Goal: Task Accomplishment & Management: Complete application form

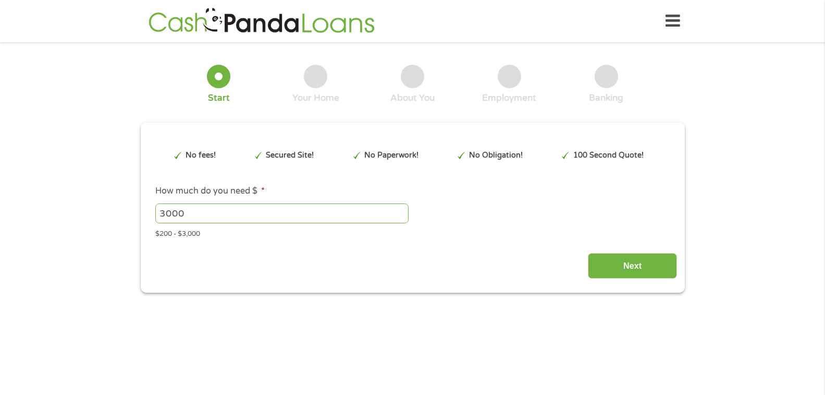
scroll to position [3, 0]
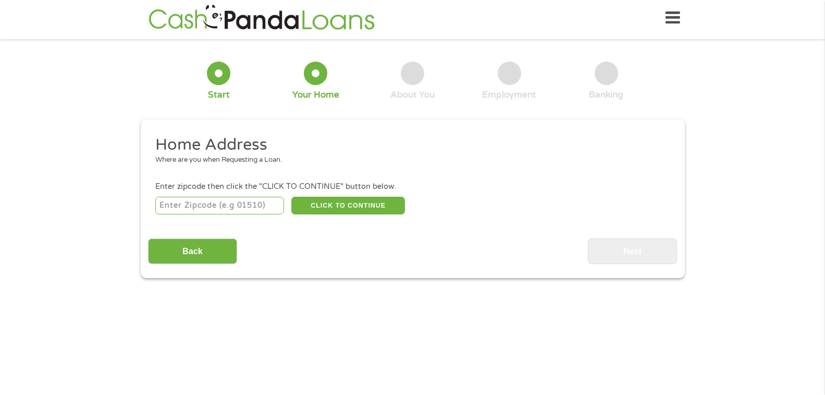
click at [250, 205] on input "number" at bounding box center [219, 206] width 129 height 18
type input "48705"
click at [335, 203] on button "CLICK TO CONTINUE" at bounding box center [348, 206] width 114 height 18
type input "48705"
type input "[GEOGRAPHIC_DATA]"
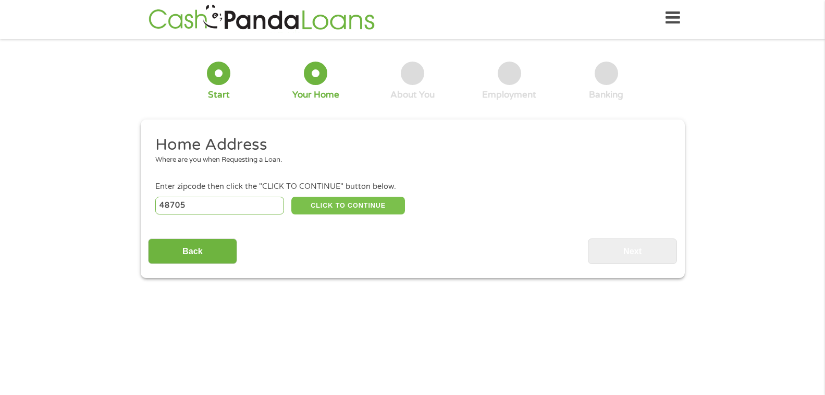
select select "[US_STATE]"
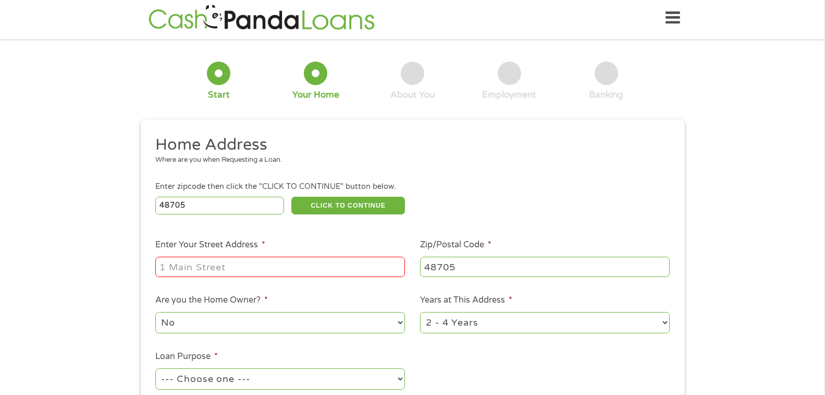
click at [303, 264] on input "Enter Your Street Address *" at bounding box center [280, 267] width 250 height 20
type input "1811 north [PERSON_NAME]"
click at [291, 326] on select "No Yes" at bounding box center [280, 322] width 250 height 21
select select "yes"
click at [155, 312] on select "No Yes" at bounding box center [280, 322] width 250 height 21
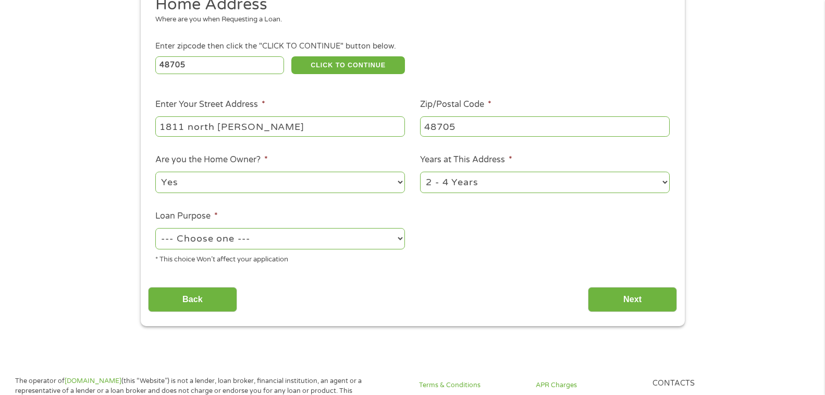
scroll to position [160, 0]
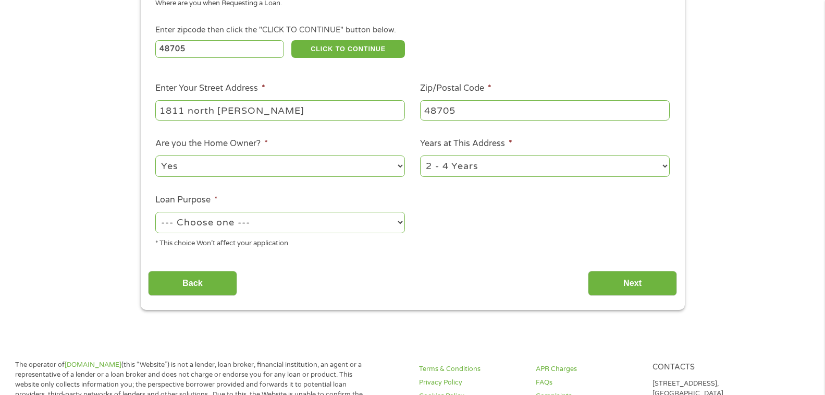
click at [219, 231] on select "--- Choose one --- Pay Bills Debt Consolidation Home Improvement Major Purchase…" at bounding box center [280, 222] width 250 height 21
select select "paybills"
click at [155, 212] on select "--- Choose one --- Pay Bills Debt Consolidation Home Improvement Major Purchase…" at bounding box center [280, 222] width 250 height 21
click at [612, 280] on input "Next" at bounding box center [632, 284] width 89 height 26
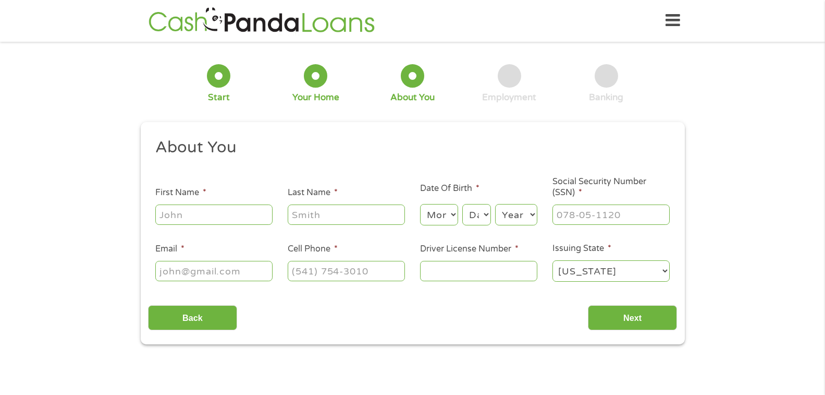
scroll to position [0, 0]
click at [255, 220] on input "First Name *" at bounding box center [213, 215] width 117 height 20
type input "[PERSON_NAME]"
click at [305, 219] on input "Last Name *" at bounding box center [346, 215] width 117 height 20
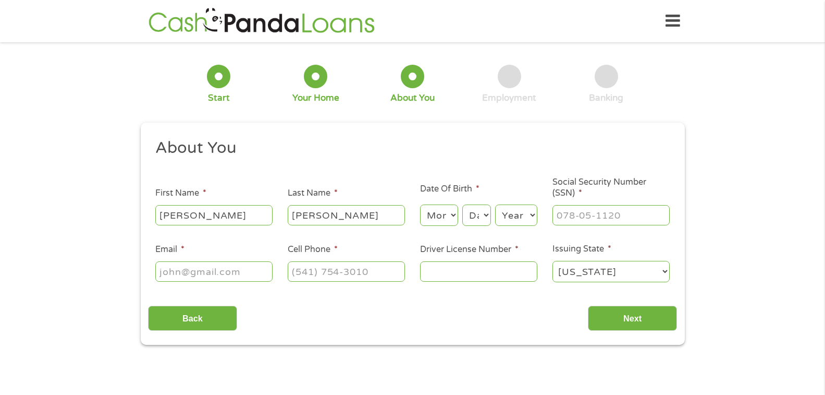
type input "[PERSON_NAME]"
click at [448, 216] on select "Month 1 2 3 4 5 6 7 8 9 10 11 12" at bounding box center [439, 214] width 38 height 21
select select "7"
click at [420, 204] on select "Month 1 2 3 4 5 6 7 8 9 10 11 12" at bounding box center [439, 214] width 38 height 21
click at [482, 214] on select "Day 1 2 3 4 5 6 7 8 9 10 11 12 13 14 15 16 17 18 19 20 21 22 23 24 25 26 27 28 …" at bounding box center [477, 214] width 28 height 21
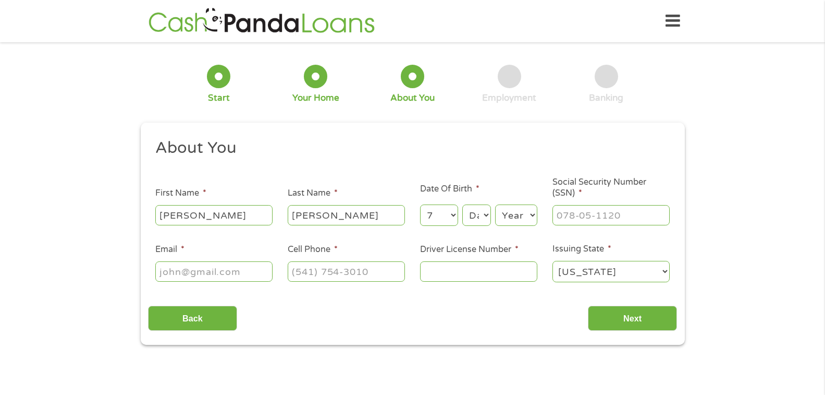
select select "31"
click at [463, 204] on select "Day 1 2 3 4 5 6 7 8 9 10 11 12 13 14 15 16 17 18 19 20 21 22 23 24 25 26 27 28 …" at bounding box center [477, 214] width 28 height 21
click at [532, 216] on select "Year [DATE] 2006 2005 2004 2003 2002 2001 2000 1999 1998 1997 1996 1995 1994 19…" at bounding box center [516, 214] width 42 height 21
select select "1965"
click at [495, 204] on select "Year [DATE] 2006 2005 2004 2003 2002 2001 2000 1999 1998 1997 1996 1995 1994 19…" at bounding box center [516, 214] width 42 height 21
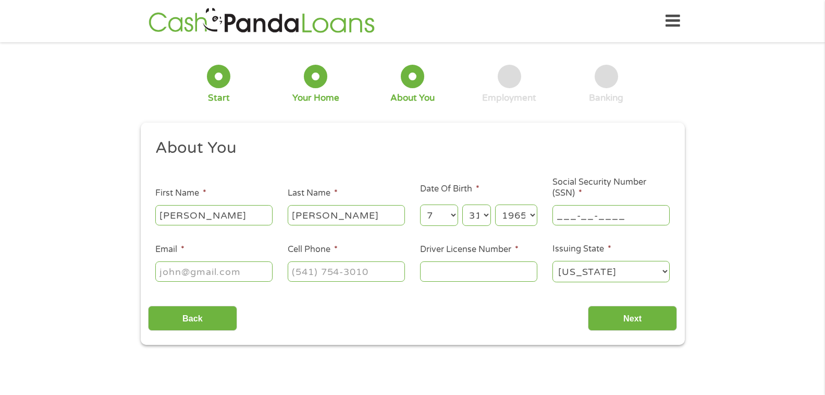
click at [634, 211] on input "___-__-____" at bounding box center [611, 215] width 117 height 20
type input "383-88-6772"
click at [202, 273] on input "Email *" at bounding box center [213, 271] width 117 height 20
type input "[EMAIL_ADDRESS][DOMAIN_NAME]"
type input "9893978267"
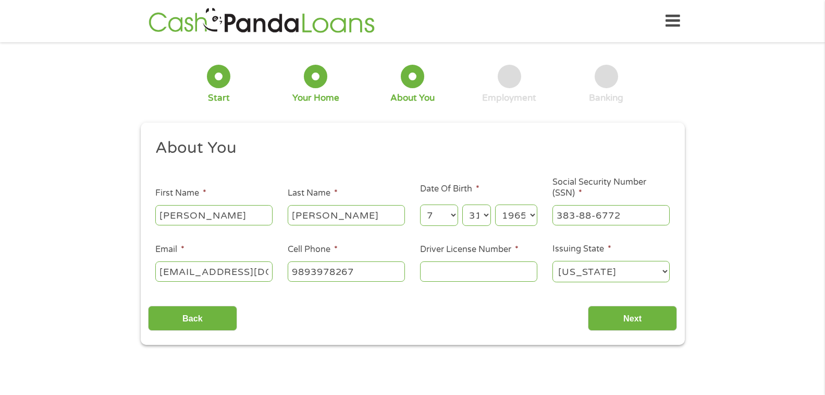
select select "[US_STATE]"
type input "[PHONE_NUMBER]"
click at [483, 279] on input "Driver License Number *" at bounding box center [478, 271] width 117 height 20
type input "h900000223794"
click at [568, 265] on select "[US_STATE] [US_STATE] [US_STATE] [US_STATE] [US_STATE] [US_STATE] [US_STATE] [U…" at bounding box center [611, 271] width 117 height 21
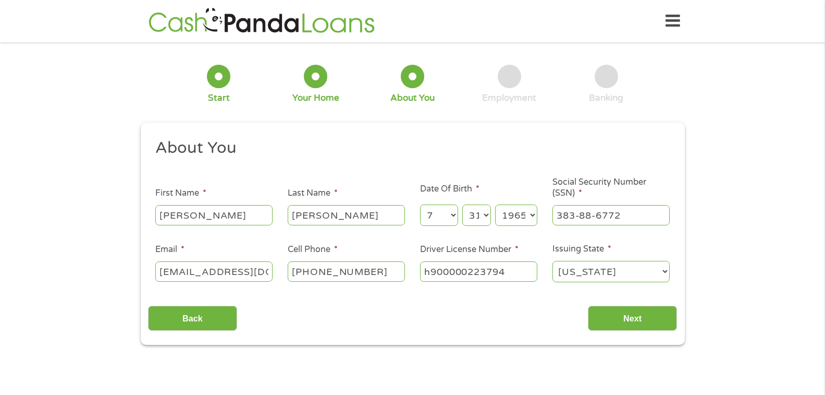
select select "[US_STATE]"
click at [553, 261] on select "[US_STATE] [US_STATE] [US_STATE] [US_STATE] [US_STATE] [US_STATE] [US_STATE] [U…" at bounding box center [611, 271] width 117 height 21
click at [623, 319] on input "Next" at bounding box center [632, 319] width 89 height 26
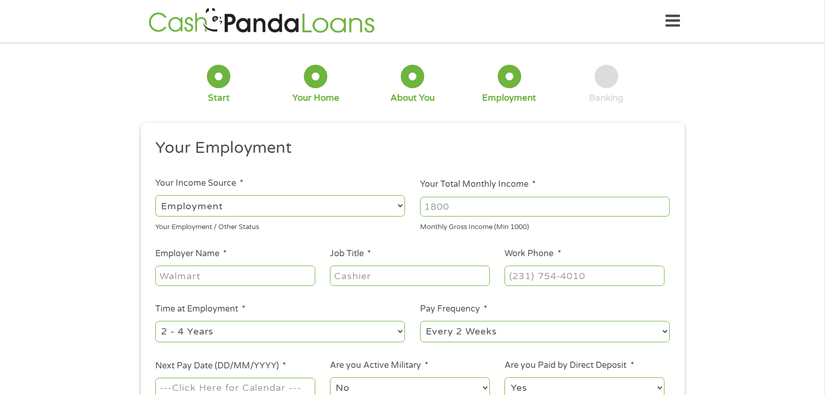
scroll to position [3, 0]
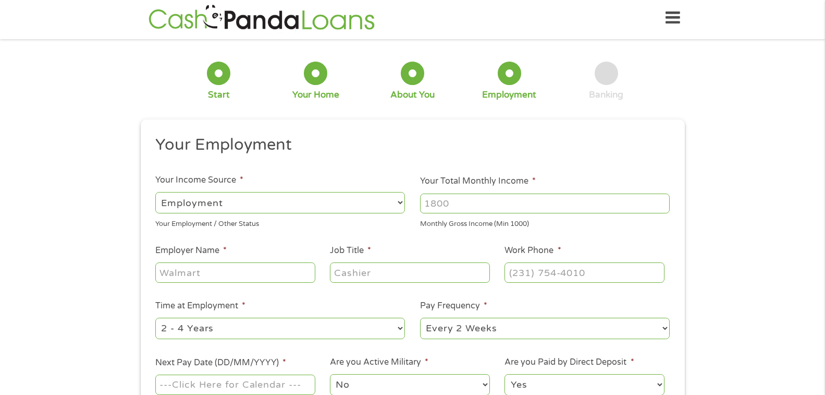
click at [437, 204] on input "Your Total Monthly Income *" at bounding box center [545, 203] width 250 height 20
type input "6400"
click at [257, 269] on input "Employer Name *" at bounding box center [235, 272] width 160 height 20
type input "[PERSON_NAME] consultation llc"
click at [348, 272] on input "Job Title *" at bounding box center [410, 272] width 160 height 20
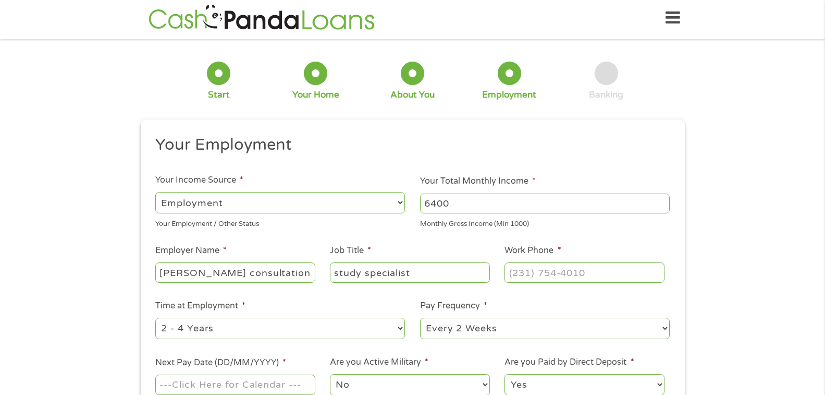
type input "study specialist"
click at [563, 271] on input "(___) ___-____" at bounding box center [585, 272] width 160 height 20
click at [587, 268] on input "(198) 939-7826" at bounding box center [585, 272] width 160 height 20
click at [588, 277] on input "(198) 939-7826" at bounding box center [585, 272] width 160 height 20
type input "[PHONE_NUMBER]"
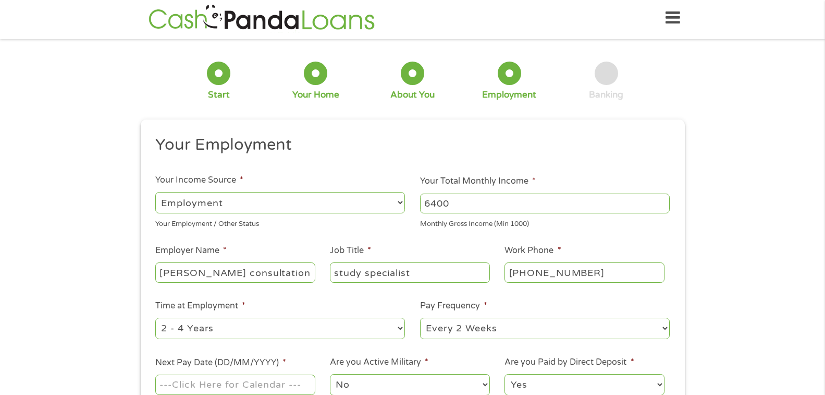
click at [381, 333] on select "--- Choose one --- 1 Year or less 1 - 2 Years 2 - 4 Years Over 4 Years" at bounding box center [280, 328] width 250 height 21
click at [155, 318] on select "--- Choose one --- 1 Year or less 1 - 2 Years 2 - 4 Years Over 4 Years" at bounding box center [280, 328] width 250 height 21
click at [291, 323] on select "--- Choose one --- 1 Year or less 1 - 2 Years 2 - 4 Years Over 4 Years" at bounding box center [280, 328] width 250 height 21
select select "12months"
click at [155, 318] on select "--- Choose one --- 1 Year or less 1 - 2 Years 2 - 4 Years Over 4 Years" at bounding box center [280, 328] width 250 height 21
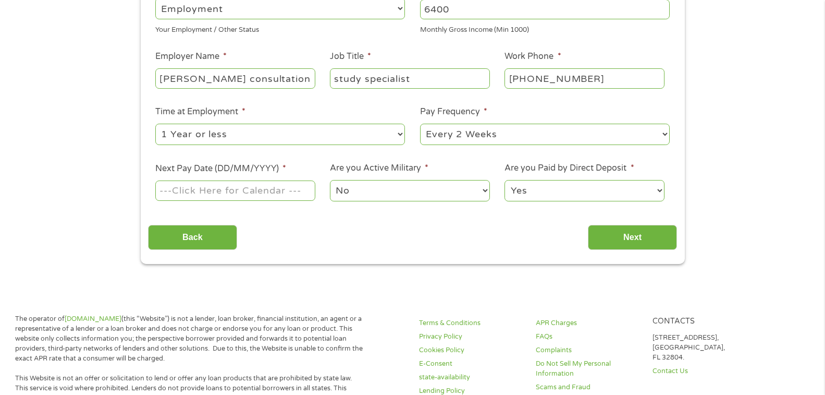
scroll to position [212, 0]
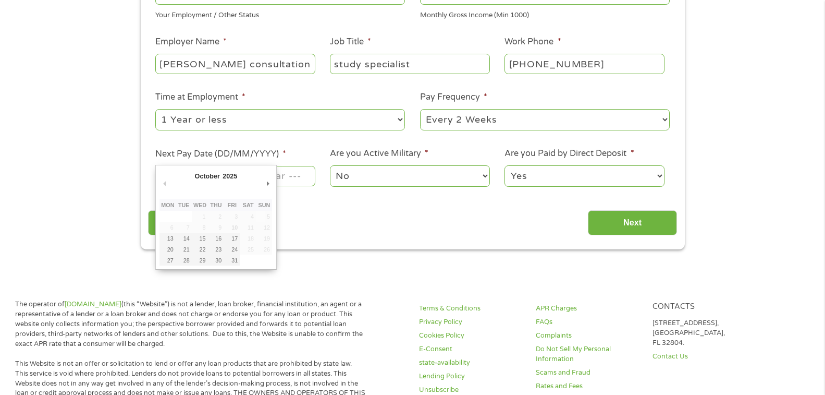
click at [267, 175] on body "Home Get Loan Offer How it works FAQs Blog Cash Loans Quick Loans Online Loans …" at bounding box center [412, 400] width 825 height 1225
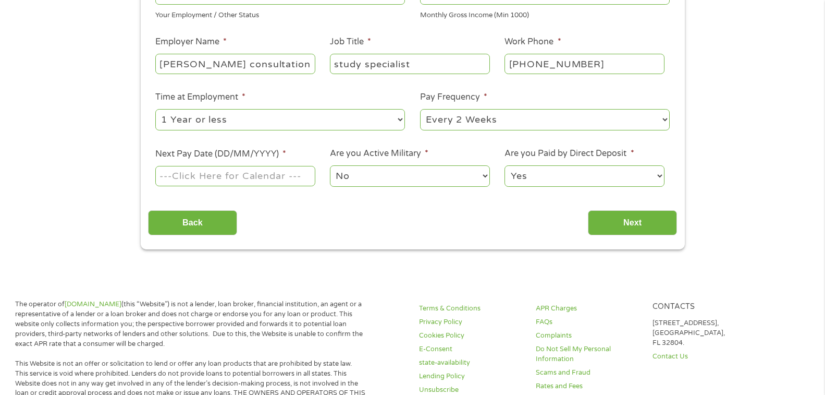
click at [253, 179] on input "Next Pay Date (DD/MM/YYYY) *" at bounding box center [235, 176] width 160 height 20
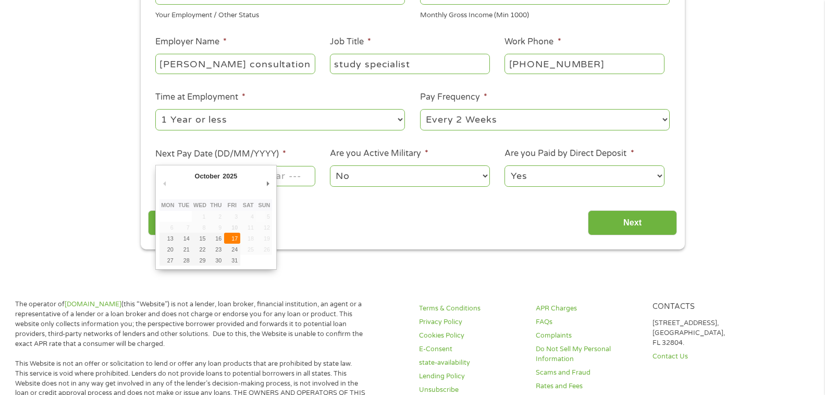
type input "[DATE]"
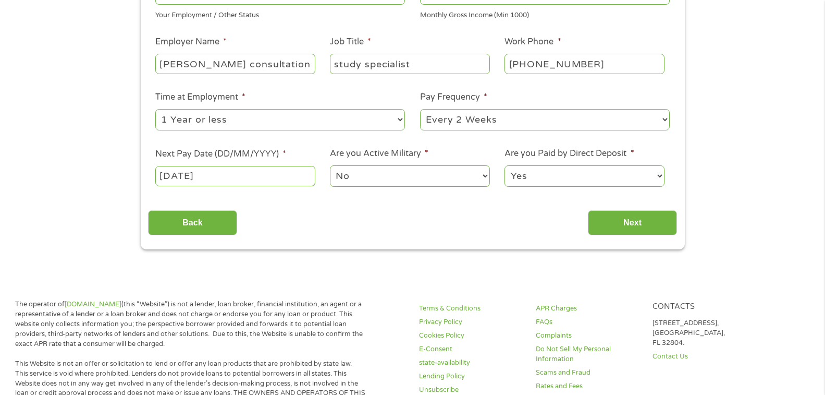
click at [362, 175] on select "No Yes" at bounding box center [410, 175] width 160 height 21
click at [553, 182] on select "Yes No" at bounding box center [585, 175] width 160 height 21
click at [505, 165] on select "Yes No" at bounding box center [585, 175] width 160 height 21
click at [626, 214] on input "Next" at bounding box center [632, 223] width 89 height 26
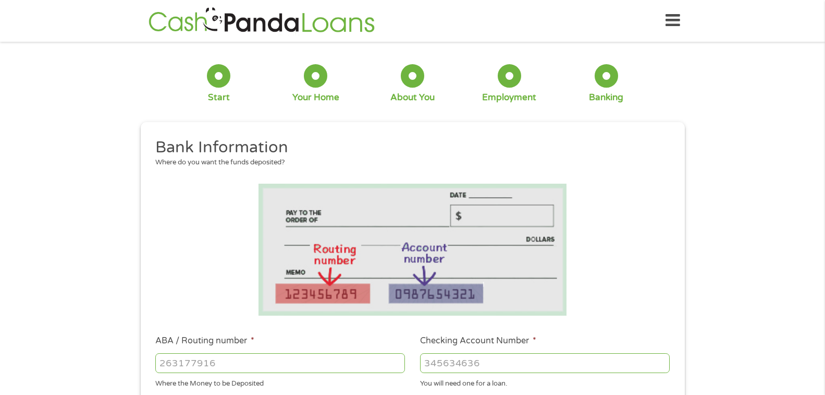
scroll to position [0, 0]
